Goal: Transaction & Acquisition: Download file/media

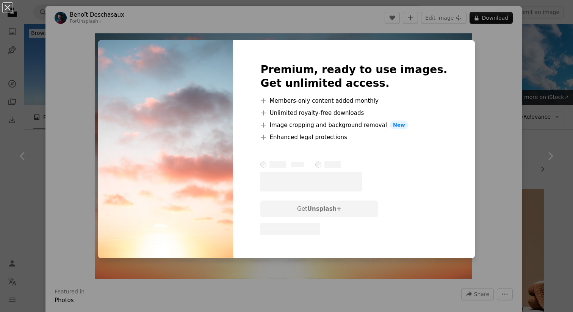
scroll to position [393, 0]
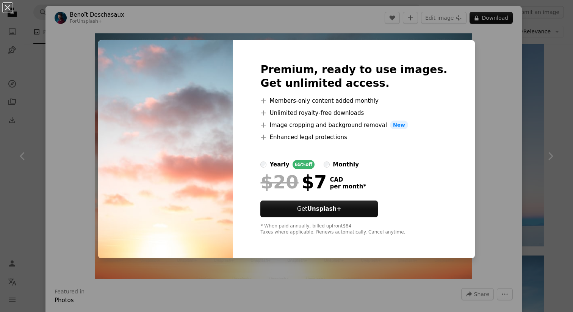
click at [490, 81] on div "An X shape Premium, ready to use images. Get unlimited access. A plus sign Memb…" at bounding box center [286, 156] width 573 height 312
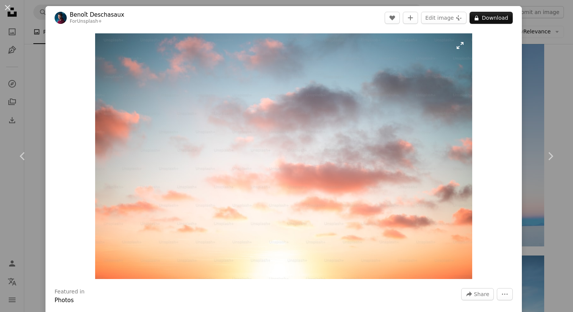
click at [385, 89] on img "Zoom in on this image" at bounding box center [283, 156] width 377 height 246
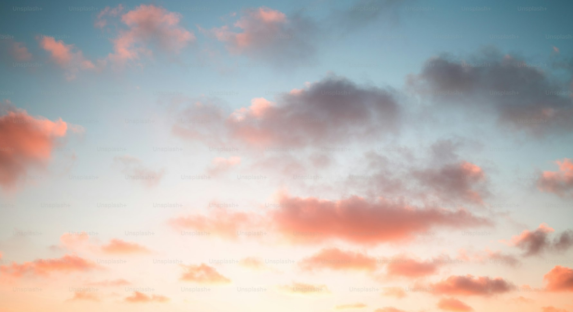
scroll to position [31, 0]
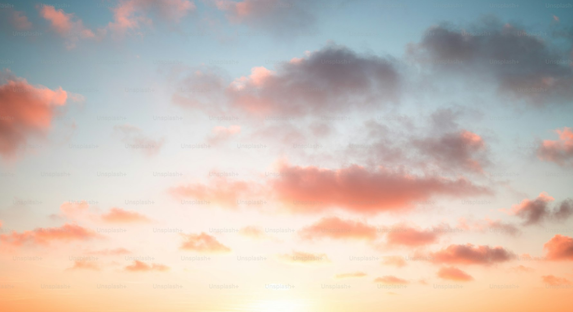
click at [385, 89] on img "Zoom out on this image" at bounding box center [287, 156] width 574 height 374
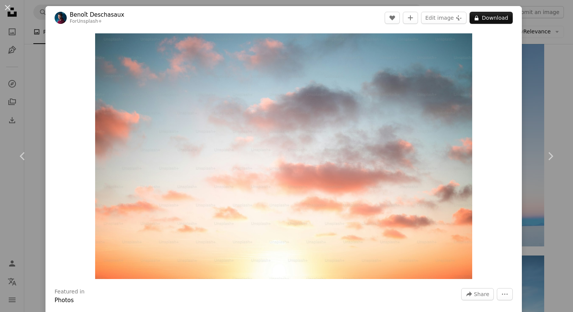
click at [551, 30] on div "An X shape Chevron left Chevron right Benoît Deschasaux For Unsplash+ A heart A…" at bounding box center [286, 156] width 573 height 312
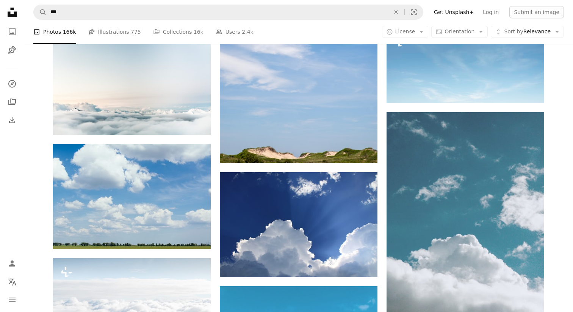
scroll to position [536, 0]
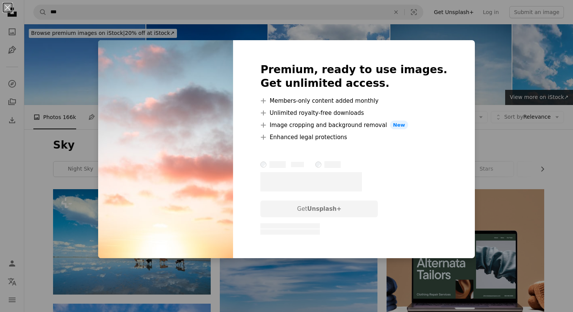
scroll to position [423, 0]
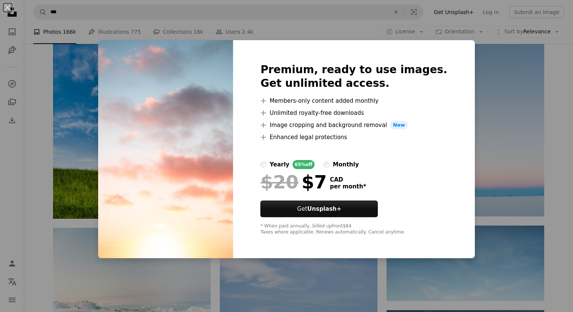
click at [483, 75] on div "An X shape Premium, ready to use images. Get unlimited access. A plus sign Memb…" at bounding box center [286, 156] width 573 height 312
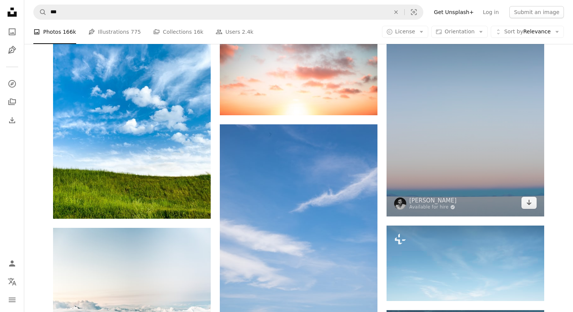
click at [445, 110] on img at bounding box center [466, 98] width 158 height 237
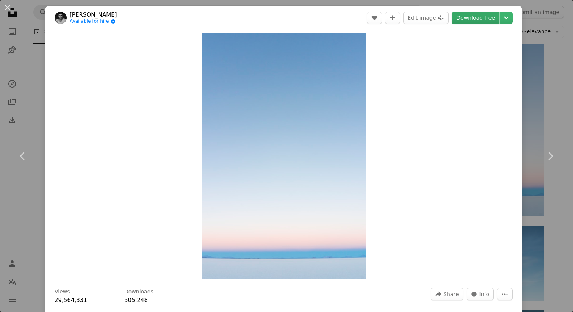
click at [490, 16] on link "Download free" at bounding box center [476, 18] width 48 height 12
